Goal: Transaction & Acquisition: Purchase product/service

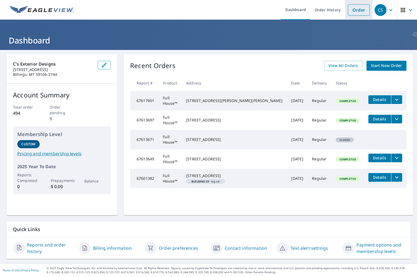
click at [354, 13] on link "Order" at bounding box center [359, 9] width 22 height 11
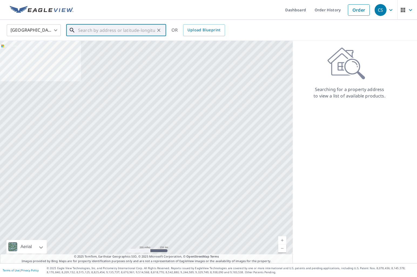
click at [85, 29] on input "text" at bounding box center [116, 30] width 77 height 15
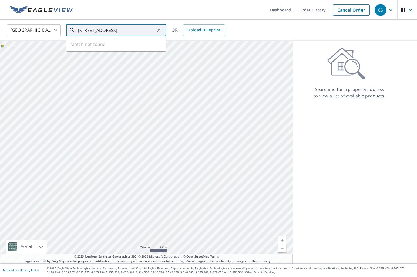
click at [90, 31] on input "[STREET_ADDRESS]" at bounding box center [116, 30] width 77 height 15
click at [90, 49] on span "[STREET_ADDRESS]" at bounding box center [119, 46] width 85 height 6
type input "[STREET_ADDRESS]"
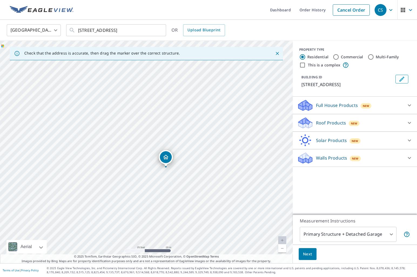
drag, startPoint x: 159, startPoint y: 187, endPoint x: 151, endPoint y: 50, distance: 136.9
click at [151, 50] on div "Check that the address is accurate, then drag the marker over the correct struc…" at bounding box center [146, 152] width 293 height 223
drag, startPoint x: 163, startPoint y: 116, endPoint x: 154, endPoint y: 44, distance: 72.4
click at [154, 44] on div "[STREET_ADDRESS]" at bounding box center [146, 152] width 293 height 223
click at [340, 108] on p "Full House Products" at bounding box center [337, 105] width 42 height 6
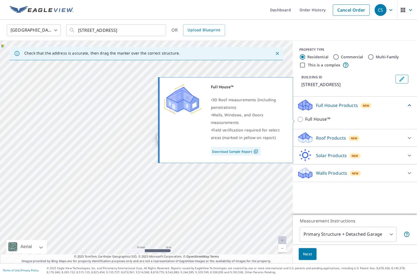
click at [299, 120] on input "Full House™" at bounding box center [301, 119] width 8 height 6
checkbox input "true"
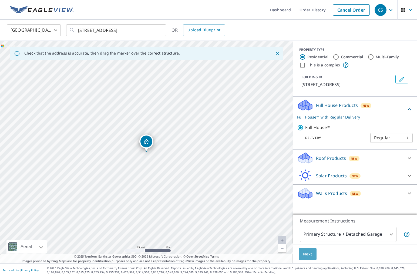
click at [305, 256] on span "Next" at bounding box center [307, 254] width 9 height 7
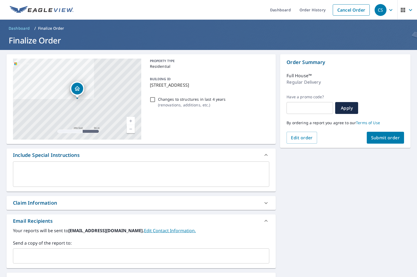
click at [138, 254] on input "text" at bounding box center [136, 256] width 243 height 10
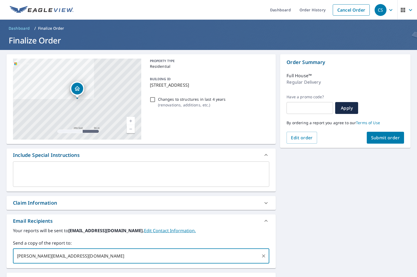
type input "[PERSON_NAME][EMAIL_ADDRESS][DOMAIN_NAME]"
click at [380, 139] on span "Submit order" at bounding box center [385, 138] width 29 height 6
